Goal: Task Accomplishment & Management: Use online tool/utility

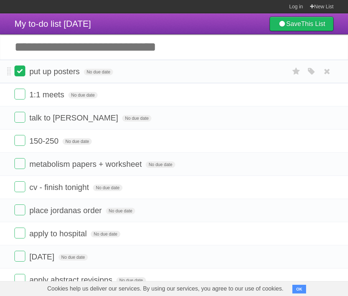
drag, startPoint x: 0, startPoint y: 0, endPoint x: 19, endPoint y: 73, distance: 75.5
click at [19, 73] on label at bounding box center [19, 70] width 11 height 11
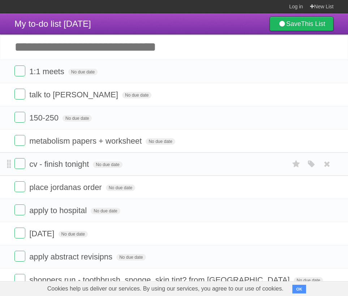
drag, startPoint x: 19, startPoint y: 73, endPoint x: 8, endPoint y: 167, distance: 94.3
click at [8, 167] on li "cv - finish tonight No due date White Red Blue Green Purple Orange" at bounding box center [174, 164] width 348 height 24
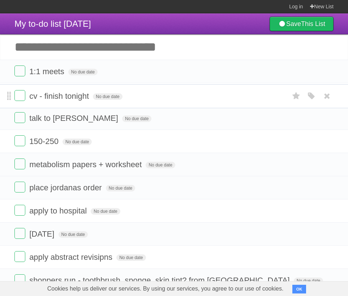
drag, startPoint x: 8, startPoint y: 167, endPoint x: 8, endPoint y: 96, distance: 70.9
drag, startPoint x: 8, startPoint y: 96, endPoint x: 68, endPoint y: 45, distance: 78.8
click at [68, 45] on input "Add another task" at bounding box center [174, 46] width 348 height 25
type input "*"
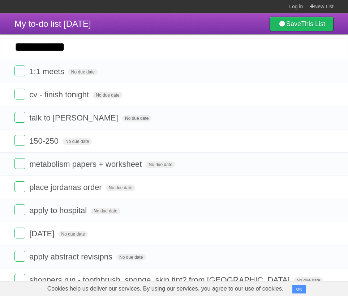
type input "**********"
click input "*********" at bounding box center [0, 0] width 0 height 0
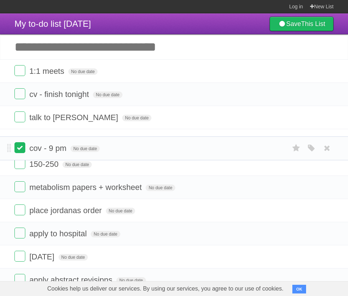
drag, startPoint x: 9, startPoint y: 72, endPoint x: 25, endPoint y: 139, distance: 68.7
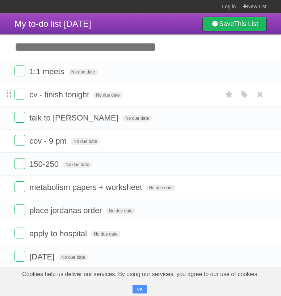
click at [9, 94] on span at bounding box center [9, 94] width 4 height 9
click at [8, 146] on li "cov - 9 pm No due date White Red Blue Green Purple Orange" at bounding box center [140, 141] width 281 height 24
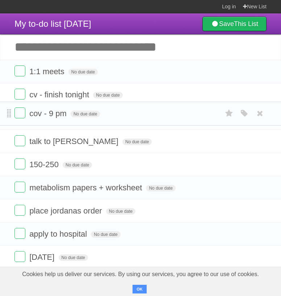
drag, startPoint x: 9, startPoint y: 94, endPoint x: 8, endPoint y: 116, distance: 21.8
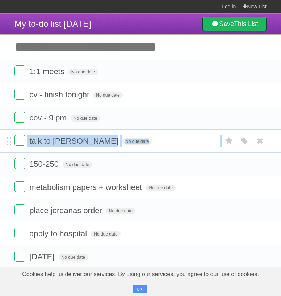
drag, startPoint x: 8, startPoint y: 116, endPoint x: 12, endPoint y: 147, distance: 31.8
click at [10, 169] on li "150-250 No due date White Red Blue Green Purple Orange" at bounding box center [140, 164] width 281 height 24
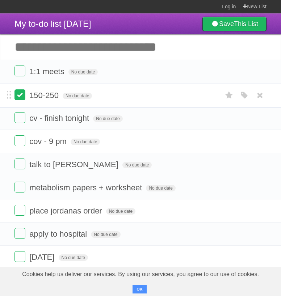
drag, startPoint x: 12, startPoint y: 147, endPoint x: 14, endPoint y: 96, distance: 51.4
drag, startPoint x: 14, startPoint y: 96, endPoint x: 8, endPoint y: 121, distance: 25.7
click at [8, 121] on li "cv - finish tonight No due date White Red Blue Green Purple Orange" at bounding box center [140, 118] width 281 height 24
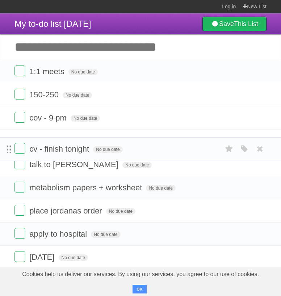
drag, startPoint x: 8, startPoint y: 121, endPoint x: 8, endPoint y: 142, distance: 21.3
